Goal: Task Accomplishment & Management: Use online tool/utility

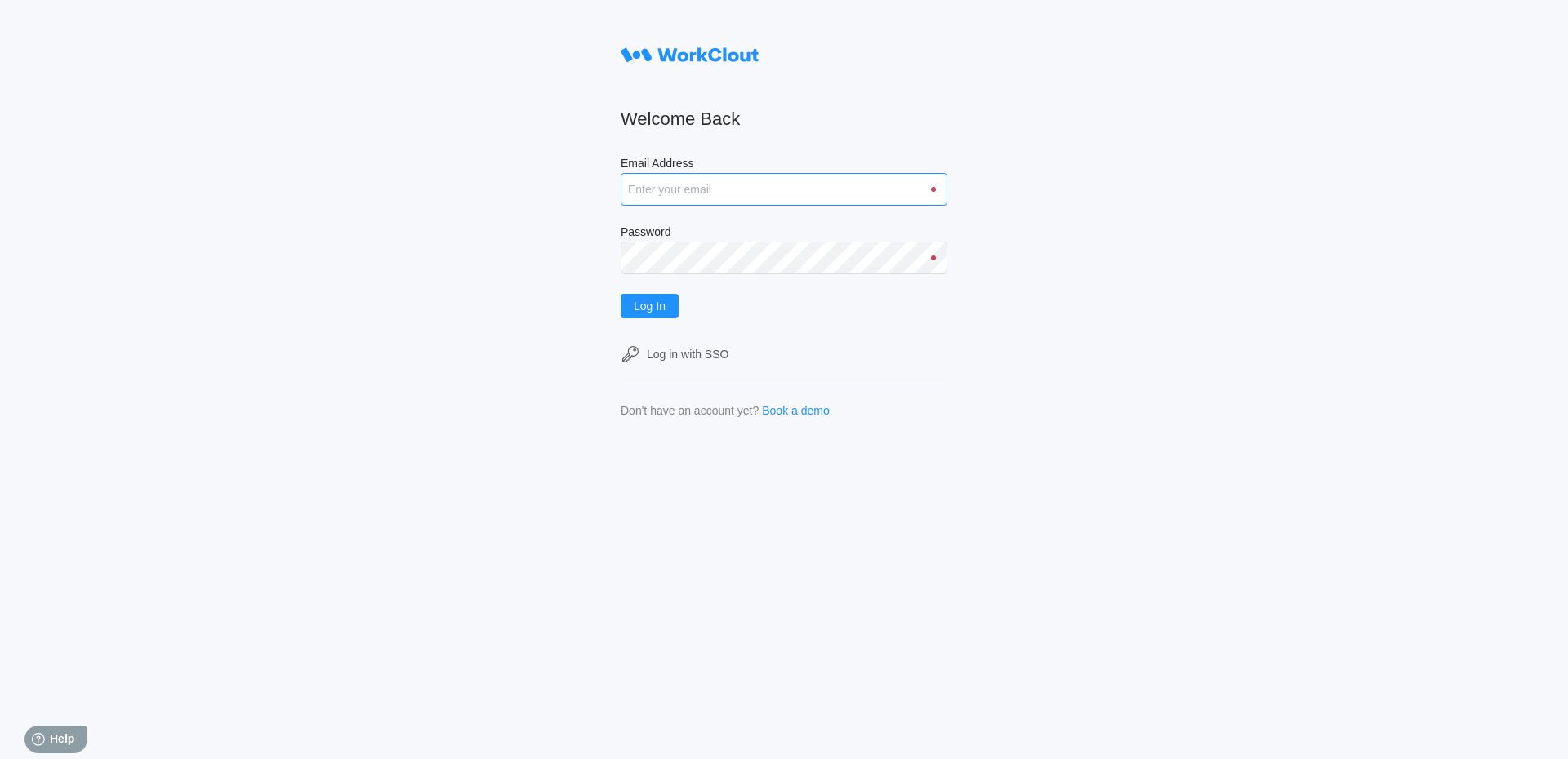
click at [685, 181] on input "Email Address" at bounding box center [784, 189] width 327 height 32
type input "[EMAIL_ADDRESS][DOMAIN_NAME]"
click at [620, 294] on button "Log In" at bounding box center [649, 306] width 58 height 24
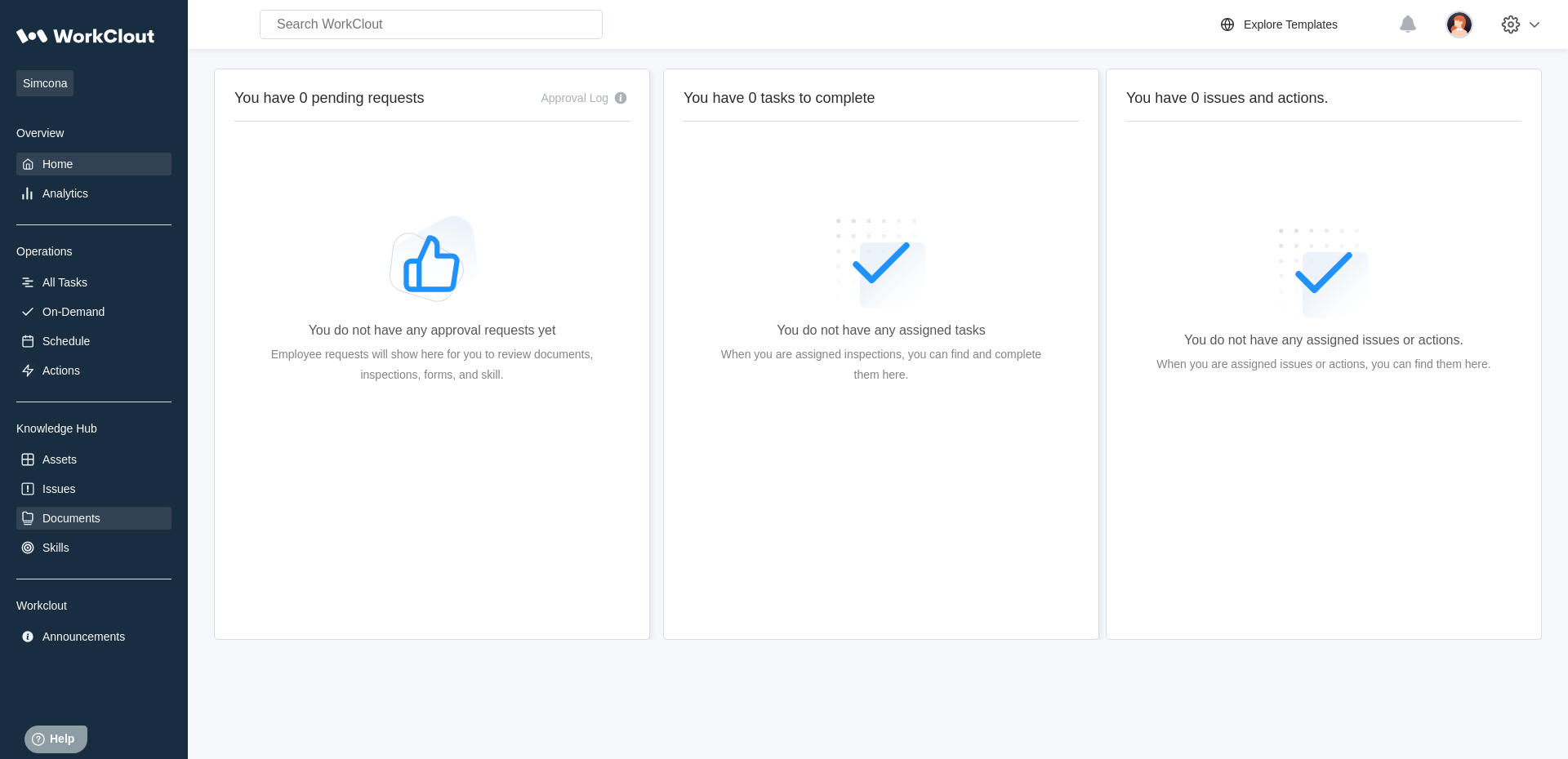
click at [76, 509] on div "Documents" at bounding box center [94, 517] width 155 height 22
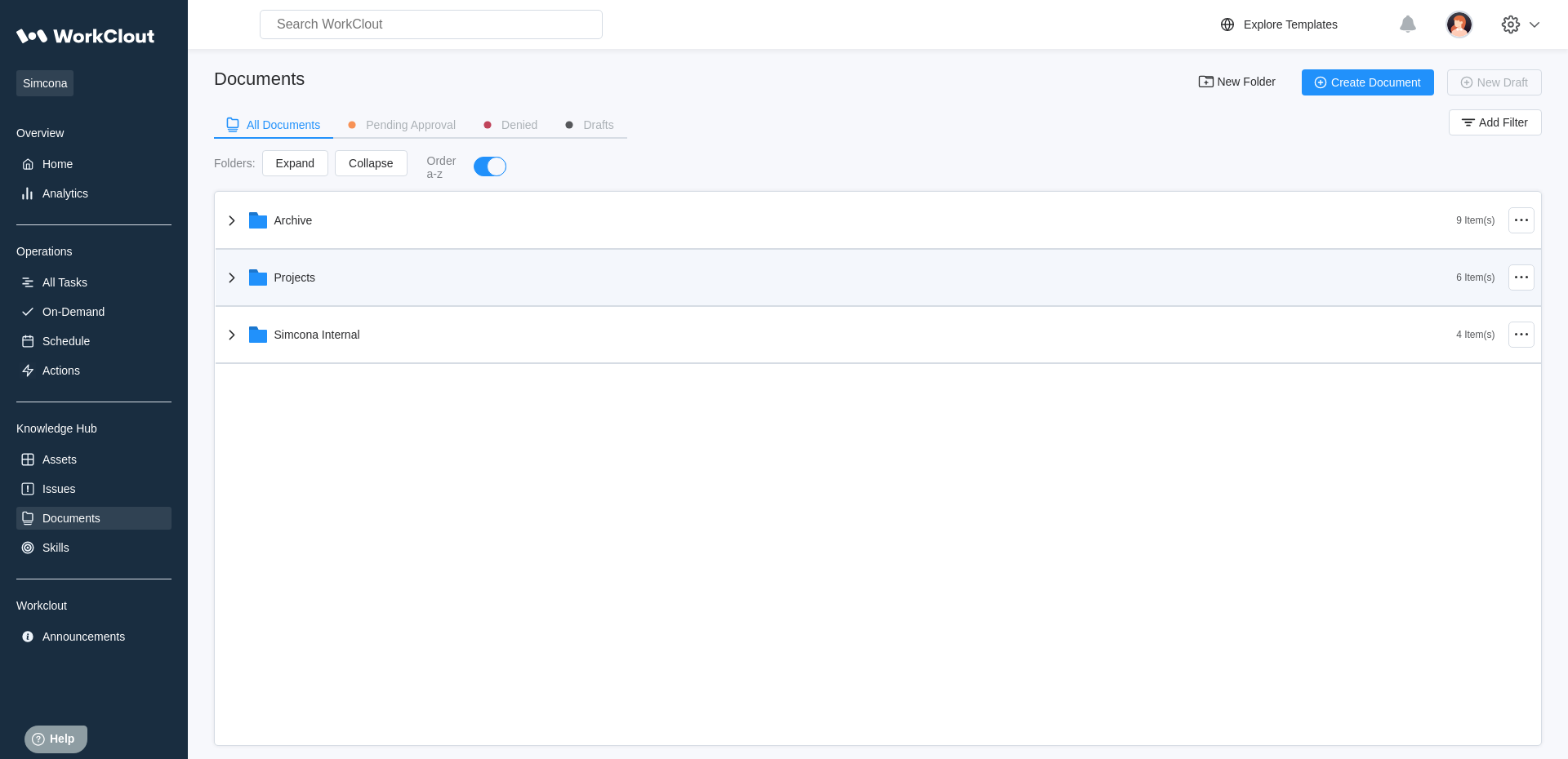
click at [229, 276] on icon at bounding box center [231, 277] width 6 height 10
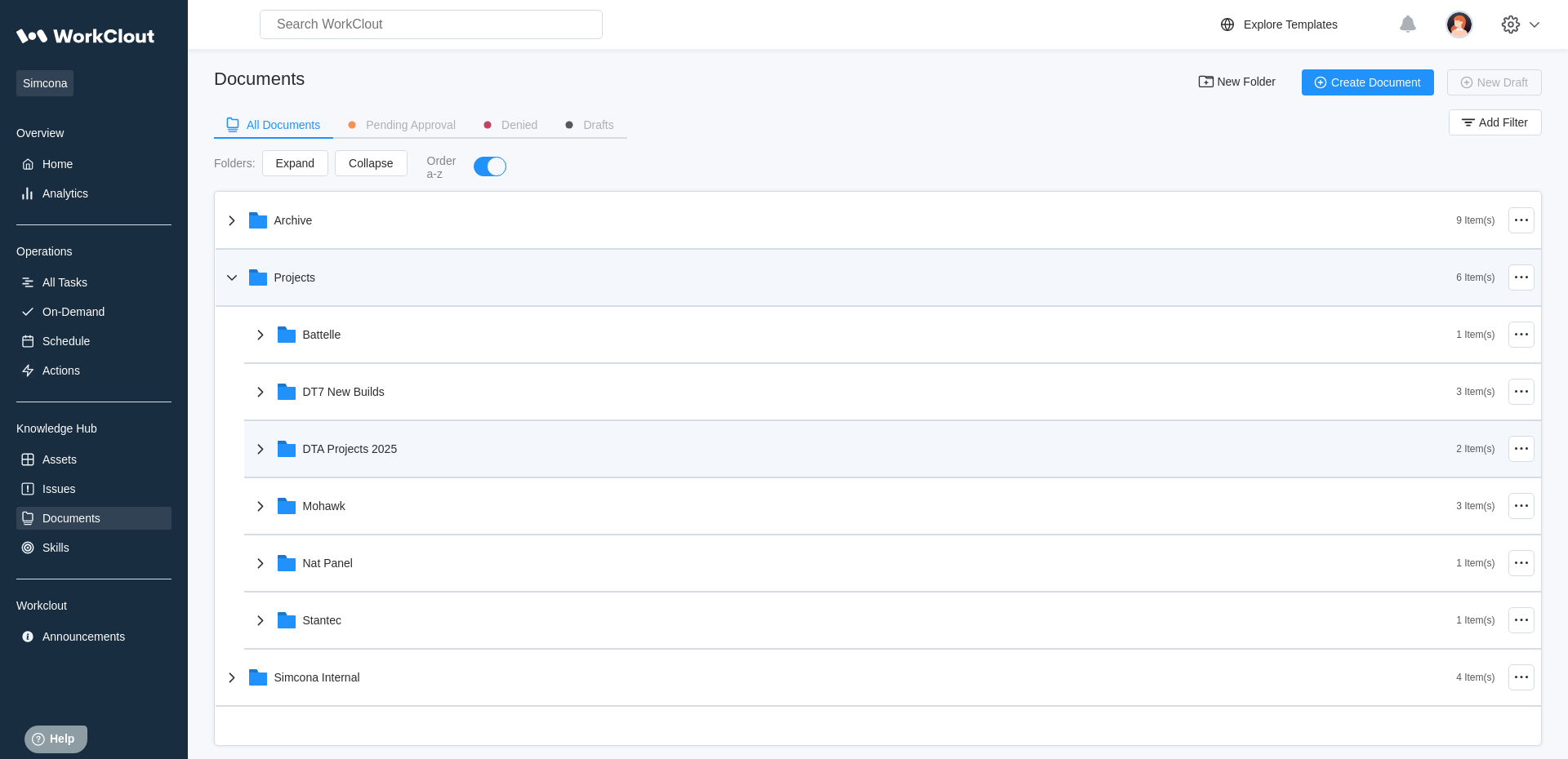
click at [261, 443] on icon at bounding box center [261, 449] width 20 height 20
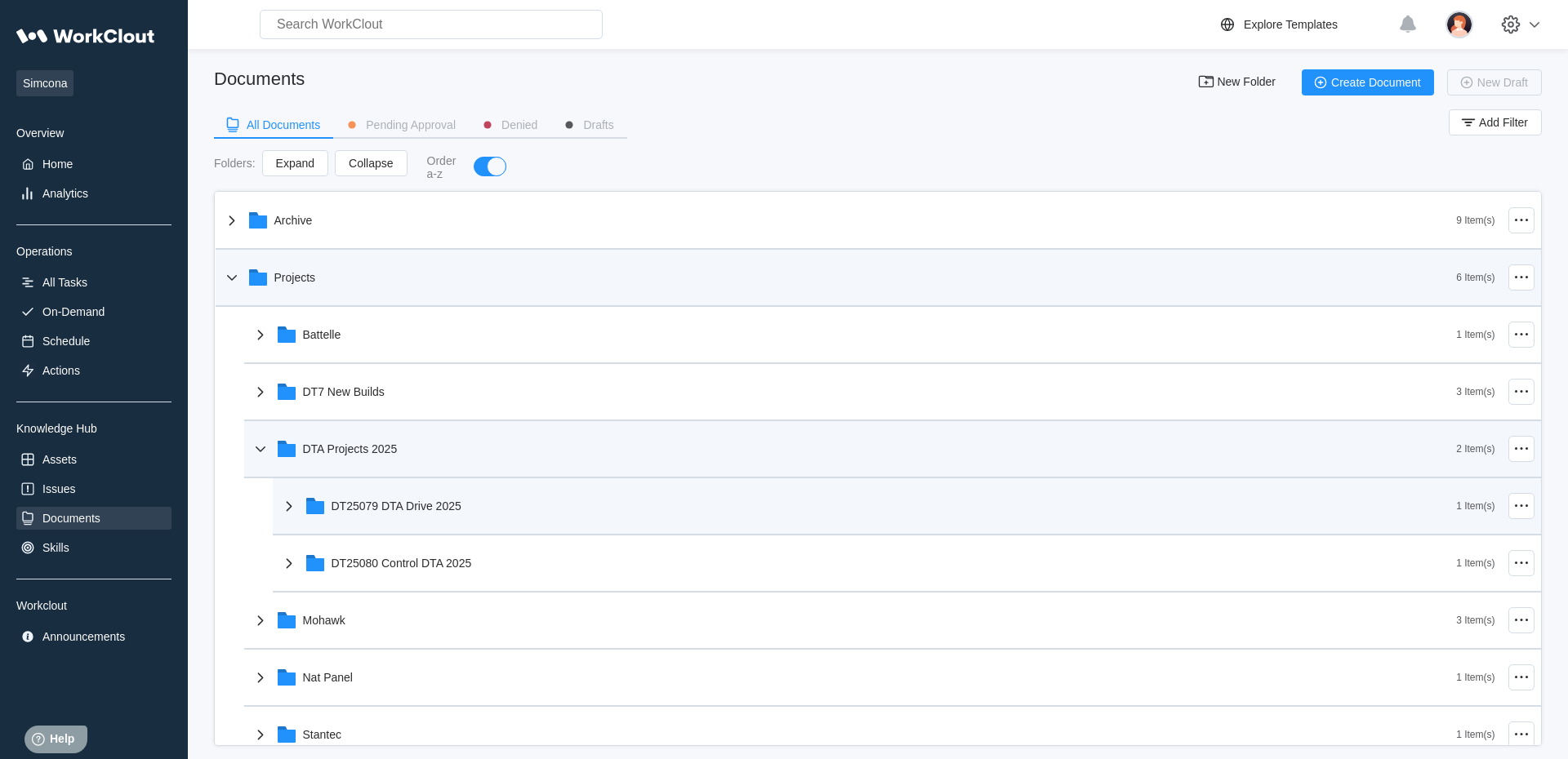
click at [303, 513] on div "DT25079 DTA Drive 2025" at bounding box center [868, 506] width 1177 height 42
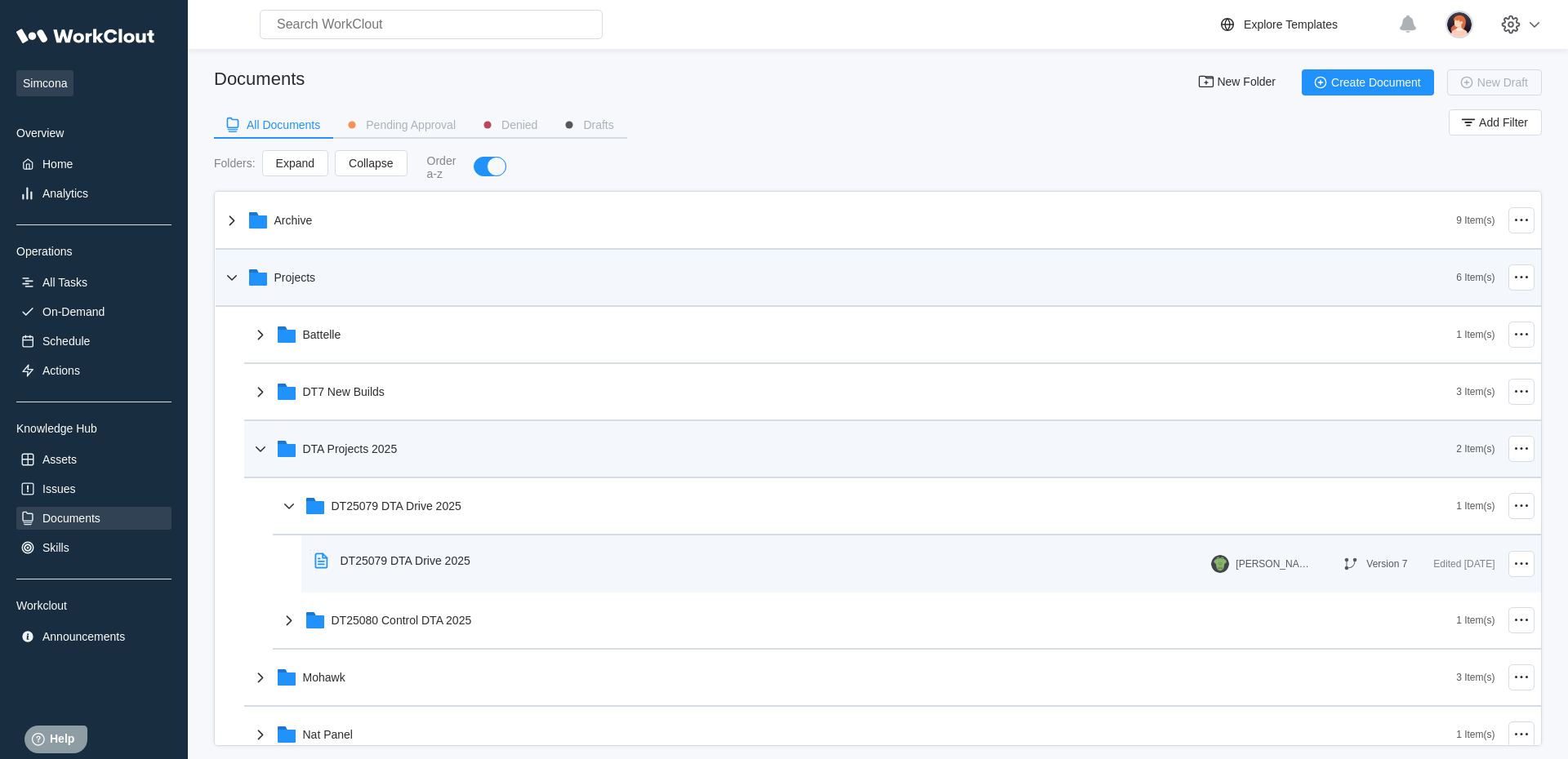
click at [388, 577] on div "DT25079 DTA Drive 2025" at bounding box center [395, 560] width 176 height 37
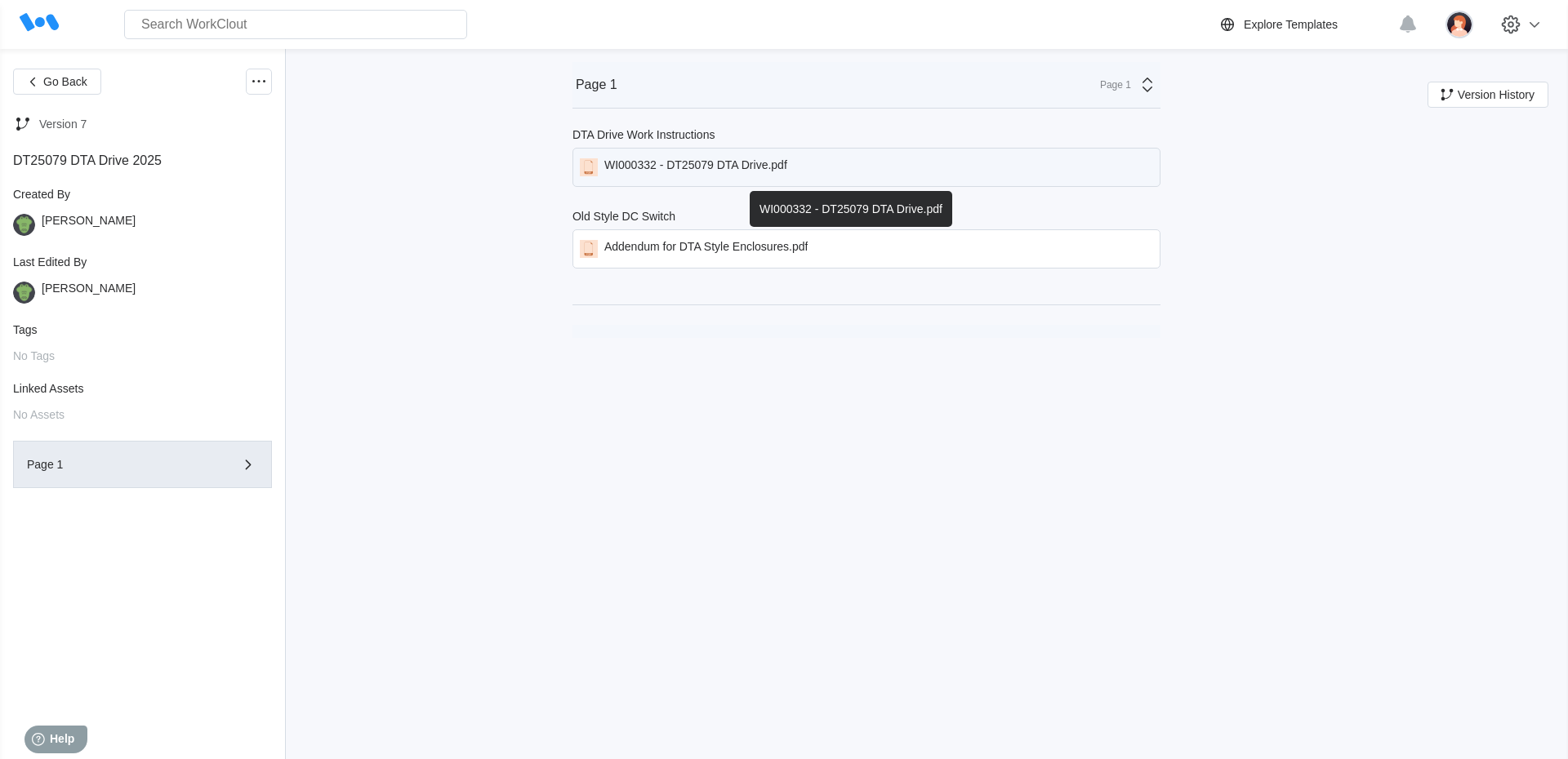
click at [679, 162] on div "WI000332 - DT25079 DTA Drive.pdf" at bounding box center [695, 167] width 183 height 18
